Goal: Navigation & Orientation: Go to known website

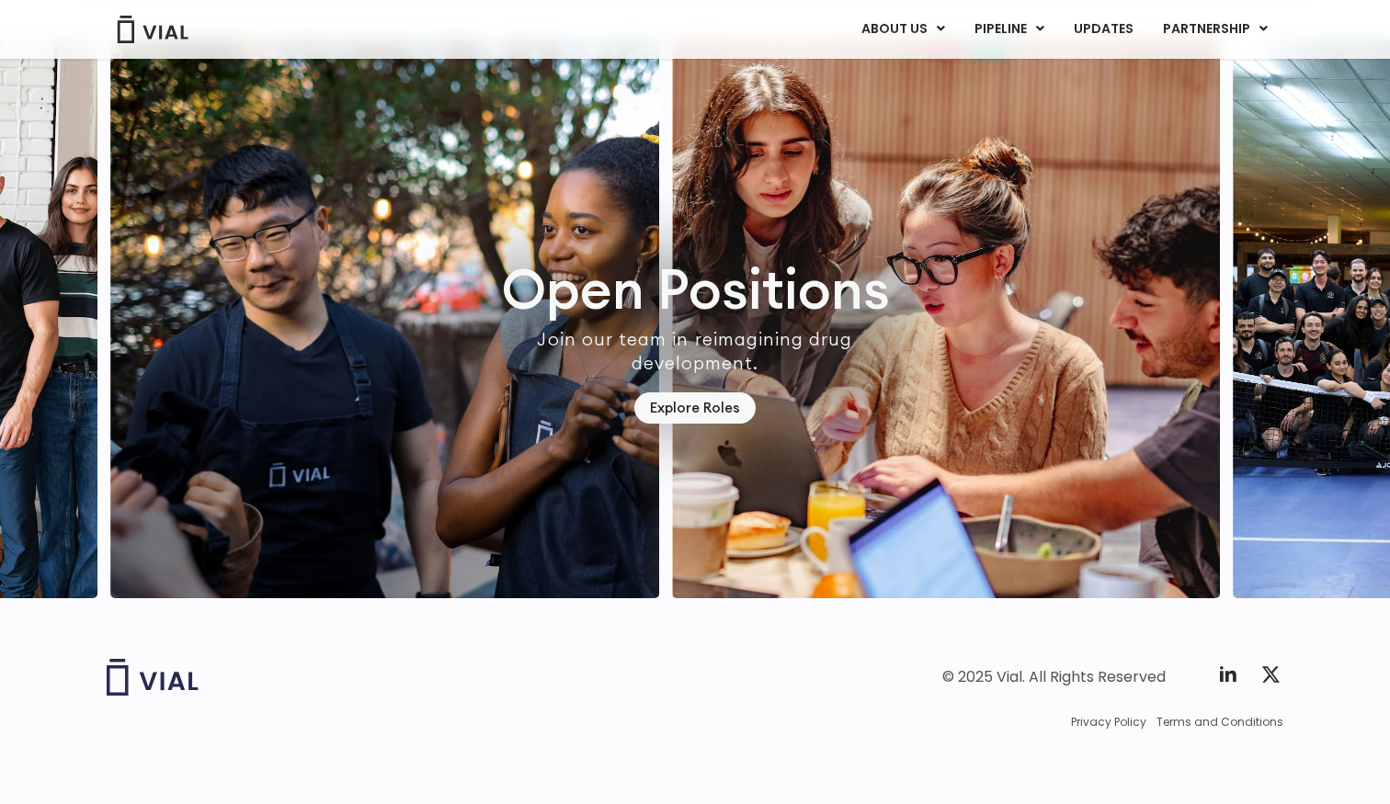
scroll to position [5245, 0]
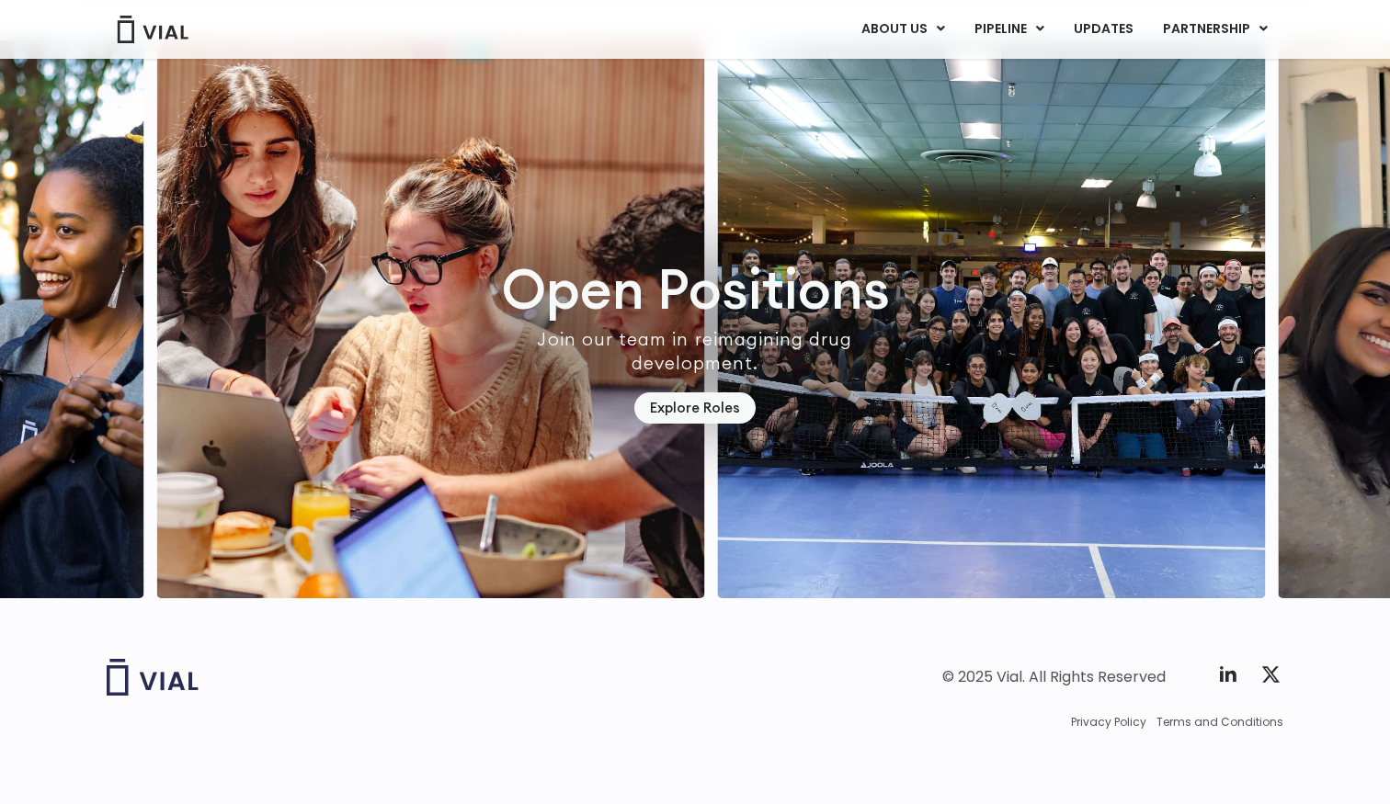
click at [516, 373] on img "2 / 7" at bounding box center [430, 319] width 548 height 558
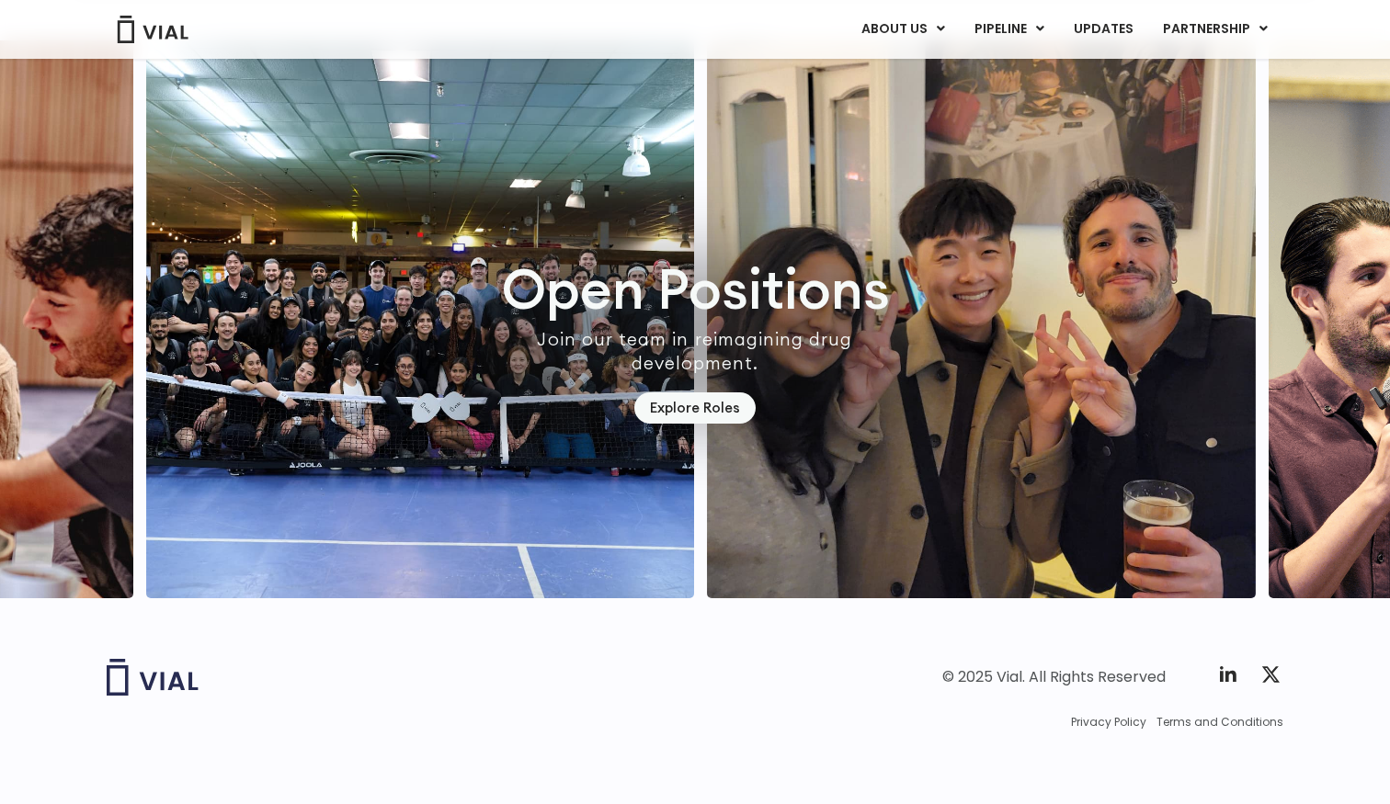
click at [611, 324] on img "3 / 7" at bounding box center [420, 319] width 548 height 558
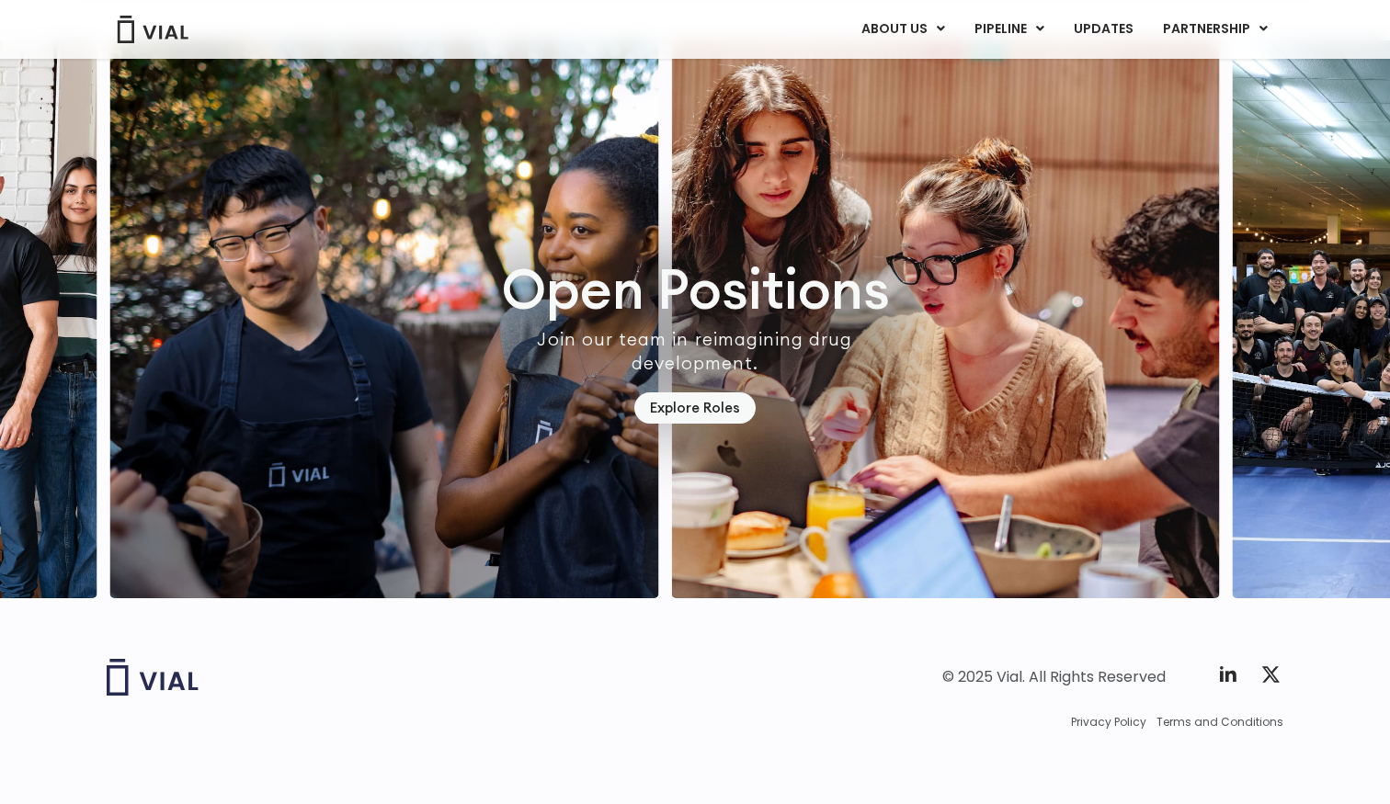
scroll to position [5244, 0]
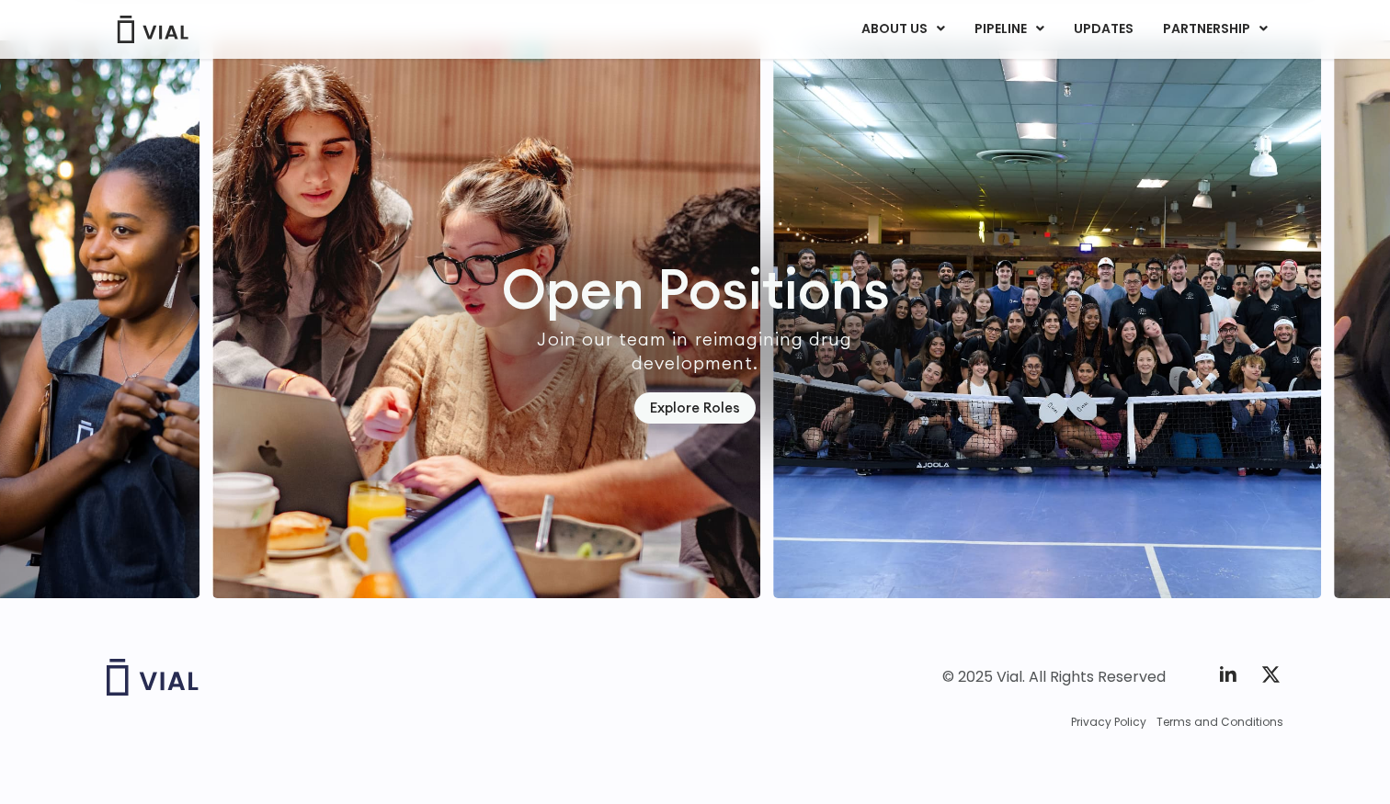
click at [634, 266] on img "2 / 7" at bounding box center [486, 319] width 548 height 558
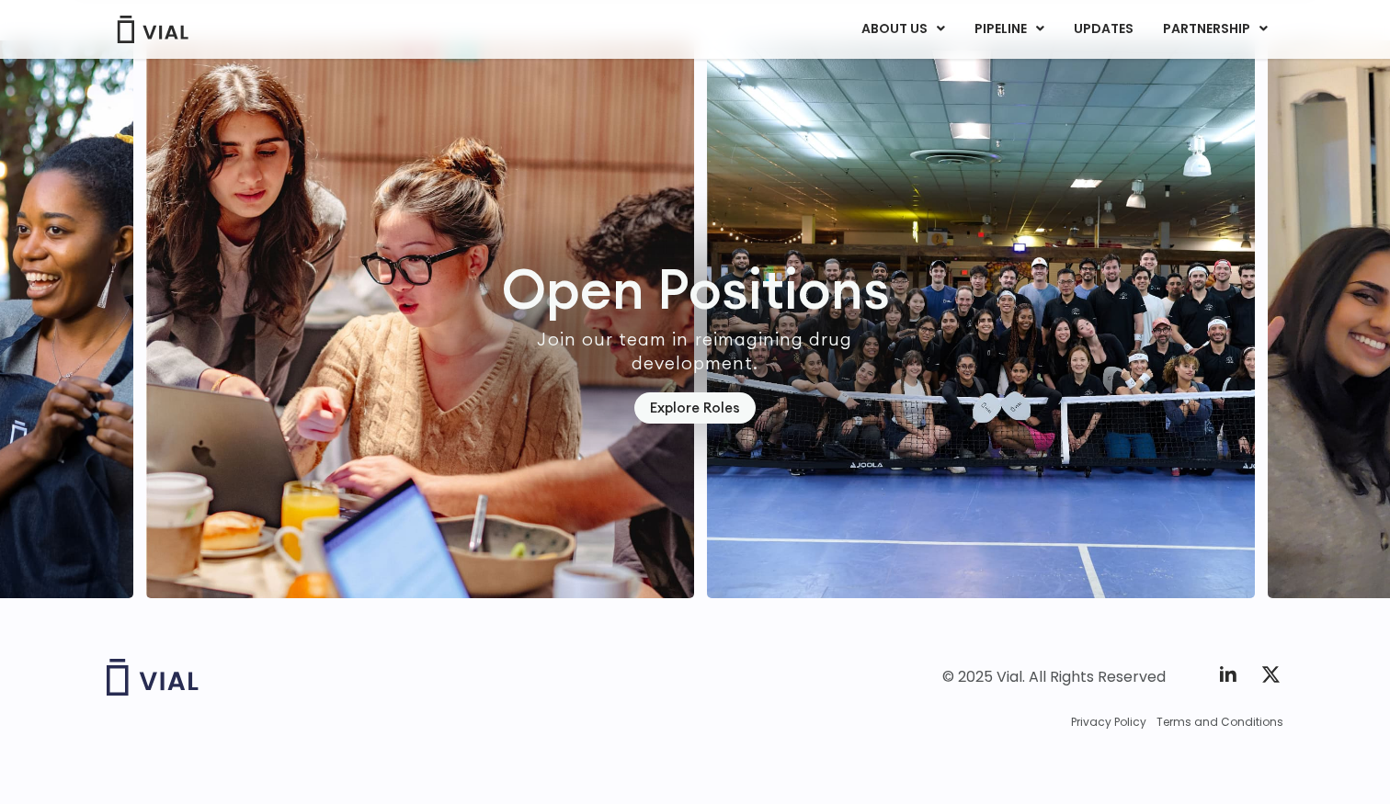
click at [707, 261] on img "3 / 7" at bounding box center [981, 319] width 548 height 558
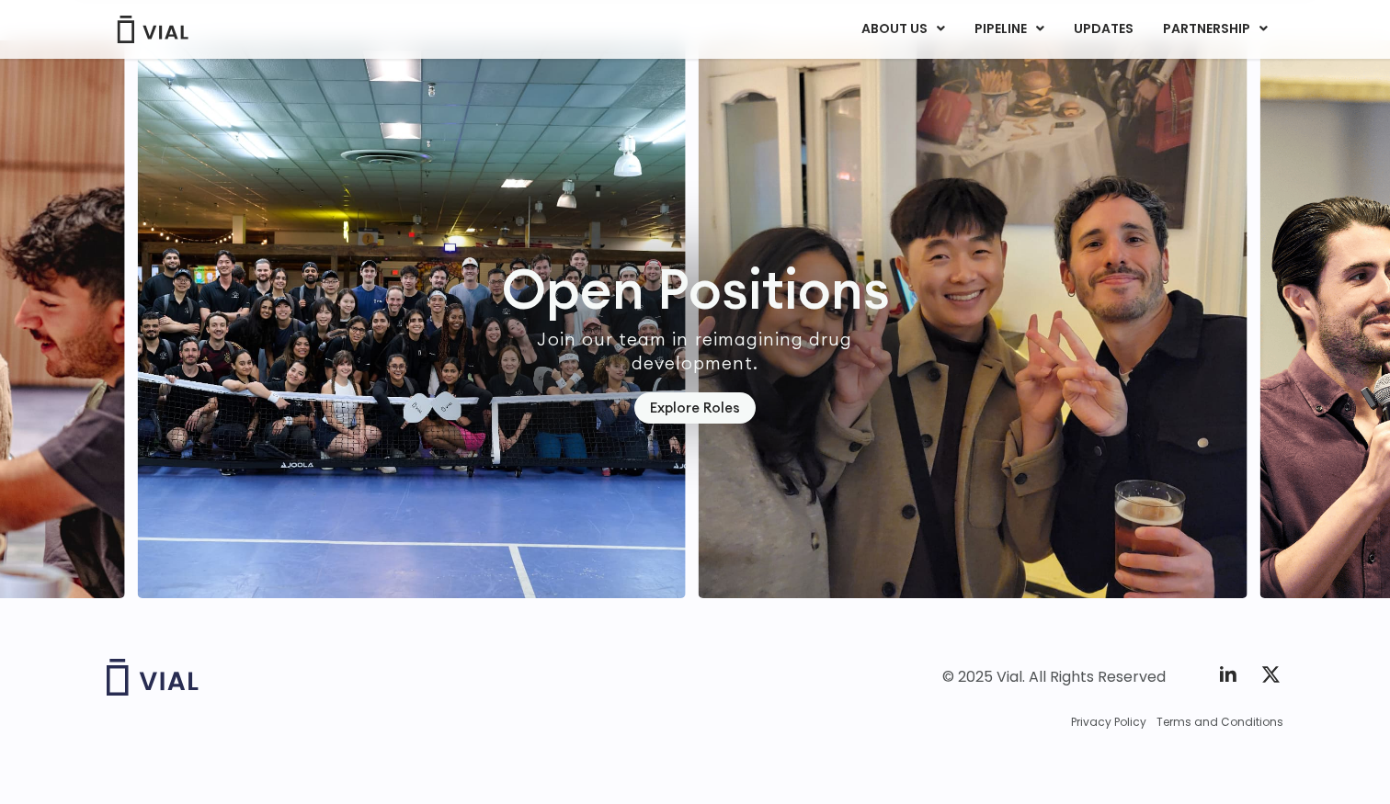
click at [699, 251] on img "4 / 7" at bounding box center [973, 319] width 548 height 558
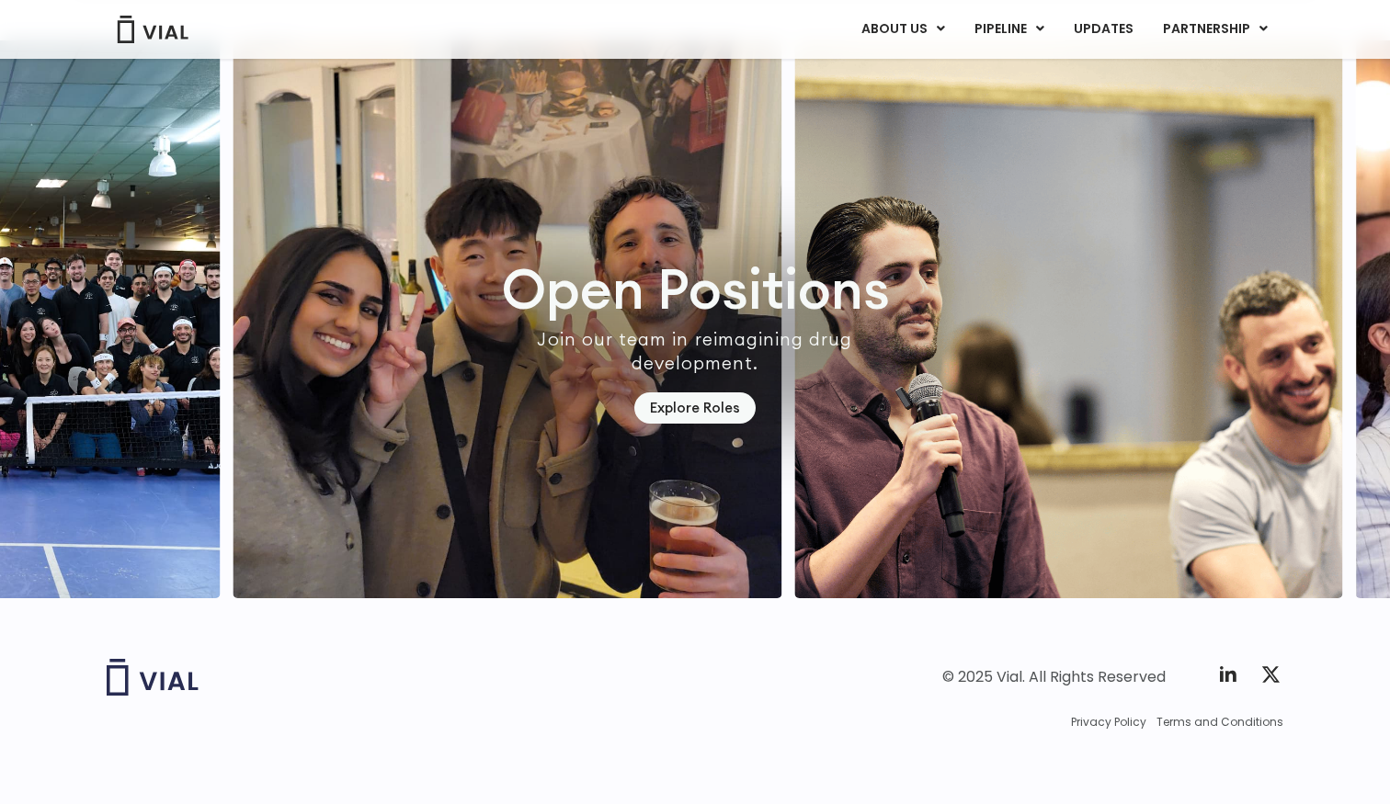
click at [738, 242] on img "4 / 7" at bounding box center [507, 319] width 548 height 558
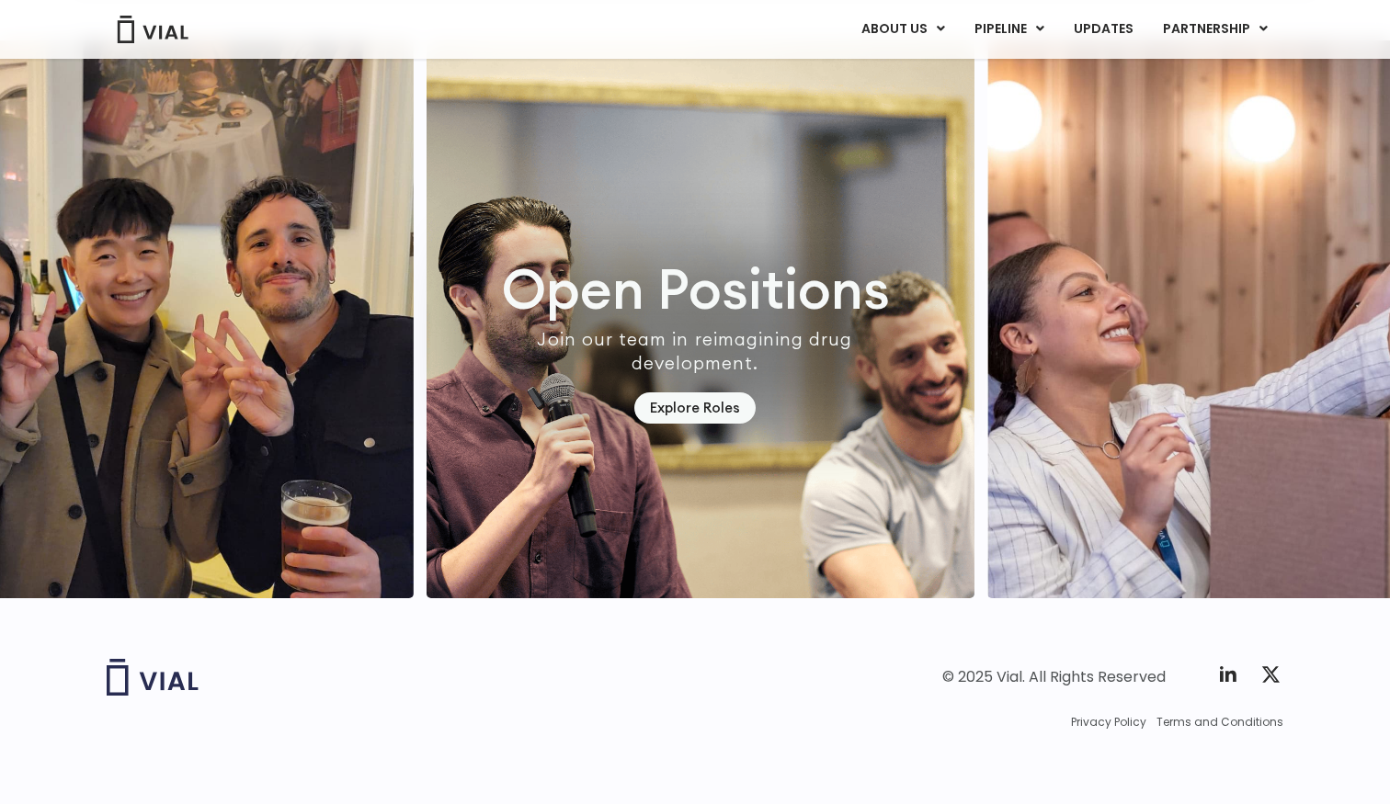
click at [756, 218] on img "5 / 7" at bounding box center [700, 319] width 548 height 558
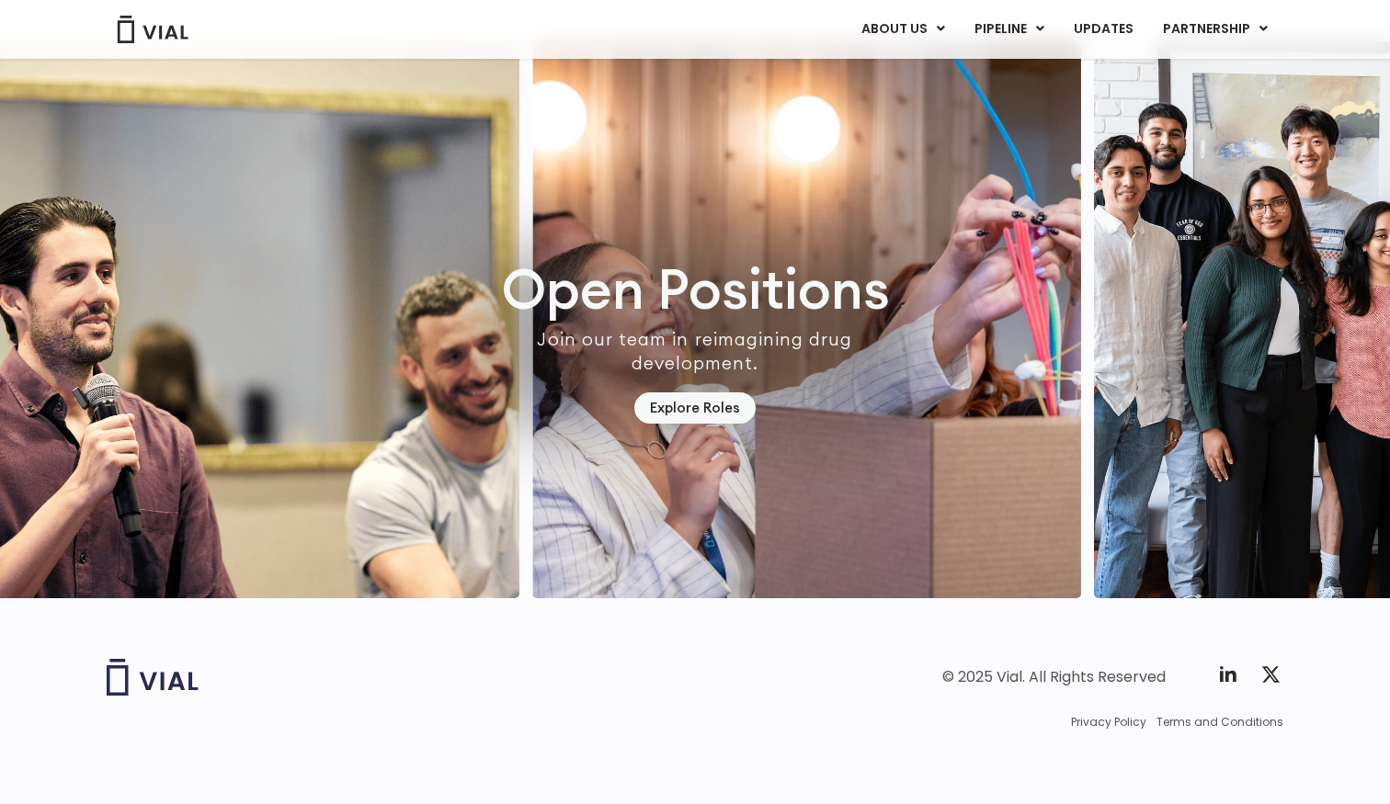
click at [704, 210] on img "6 / 7" at bounding box center [806, 319] width 548 height 558
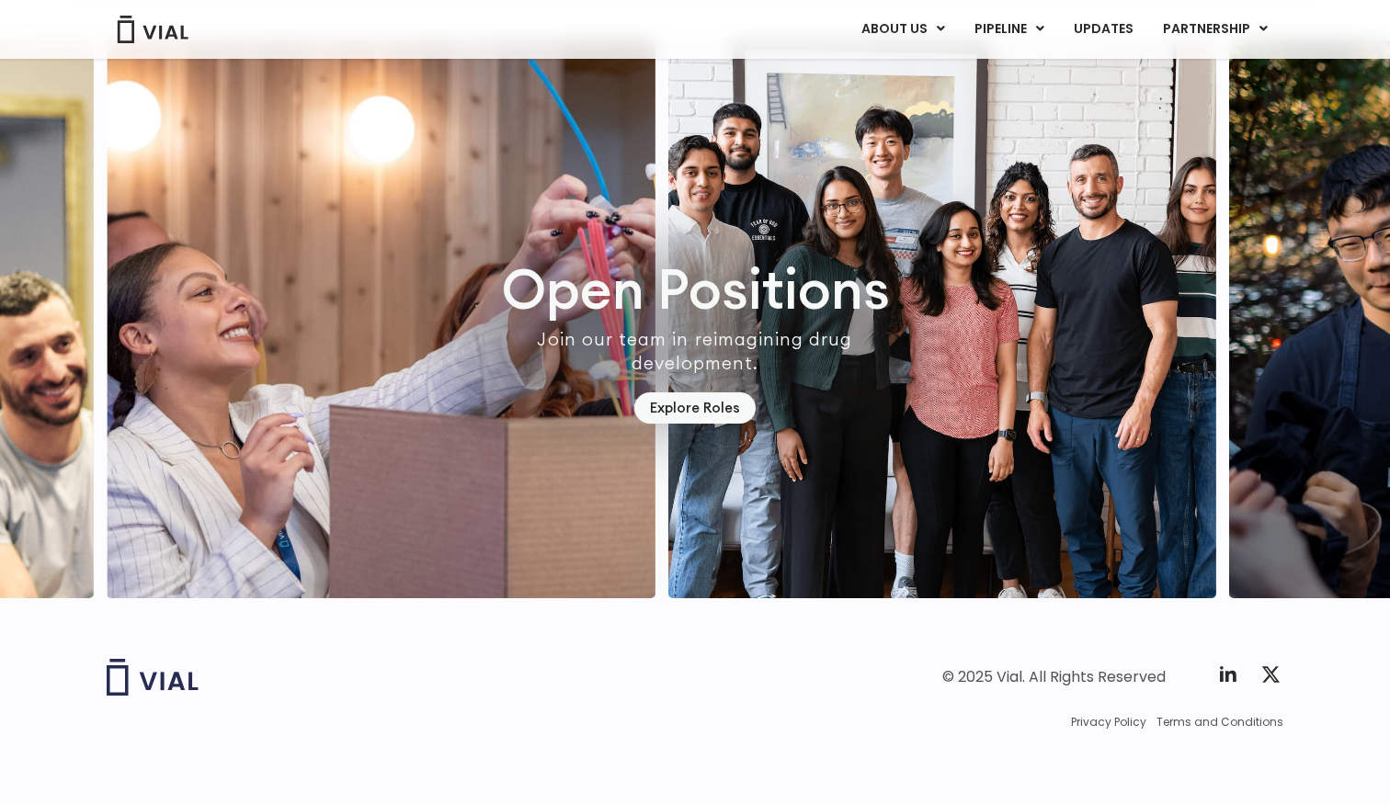
click at [676, 204] on img "7 / 7" at bounding box center [941, 319] width 548 height 558
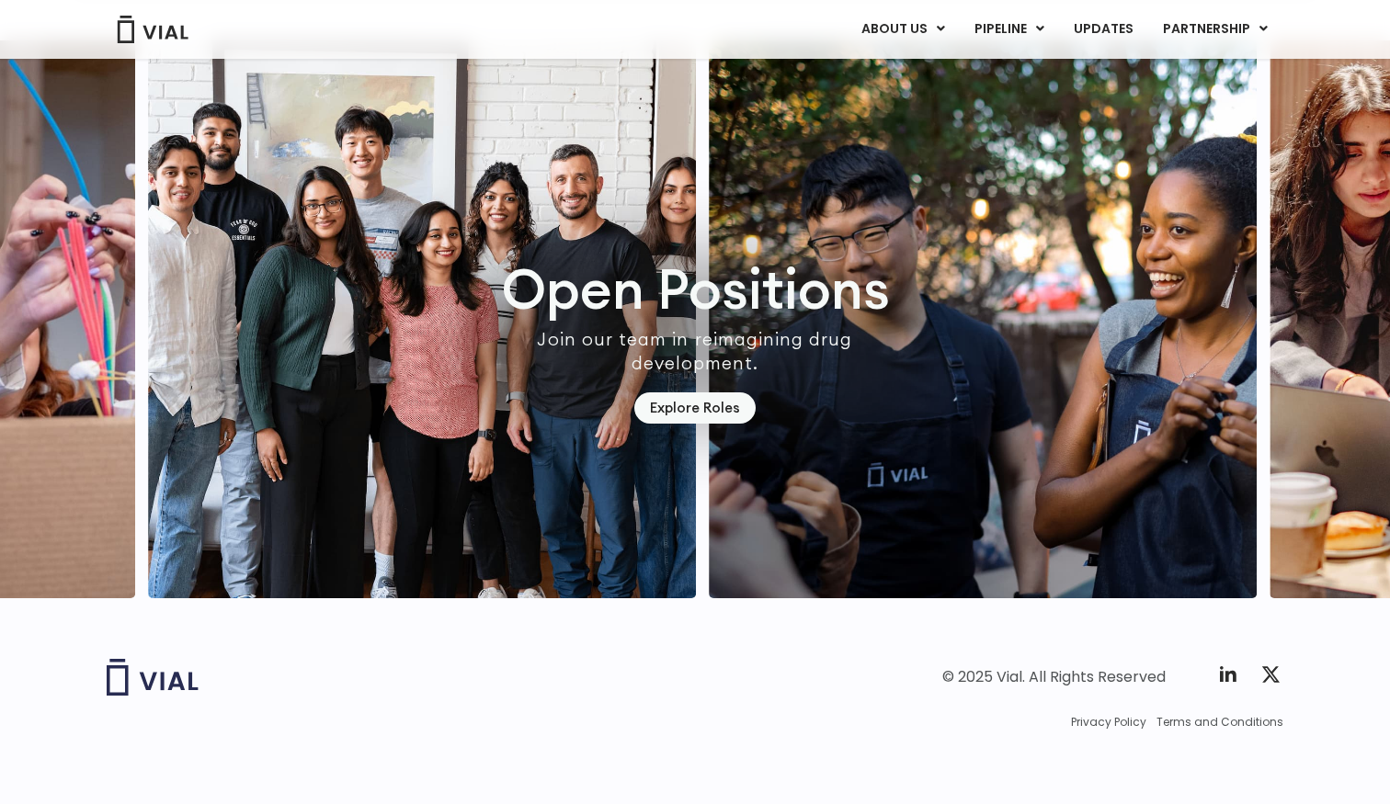
click at [619, 188] on img "7 / 7" at bounding box center [422, 319] width 548 height 558
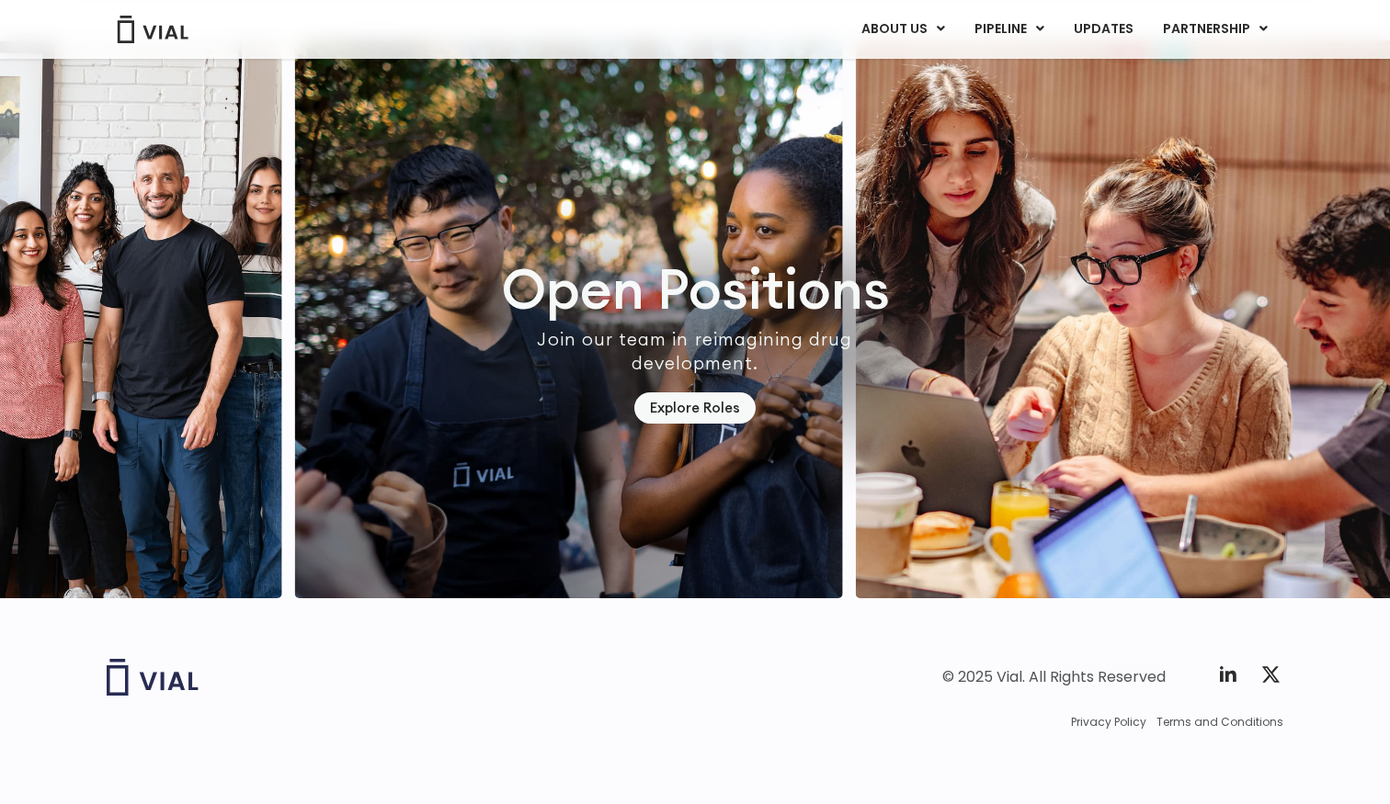
click at [606, 186] on img "1 / 7" at bounding box center [569, 319] width 548 height 558
